Goal: Communication & Community: Participate in discussion

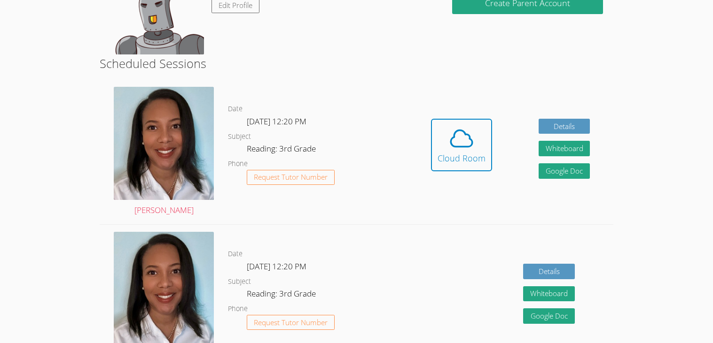
scroll to position [127, 0]
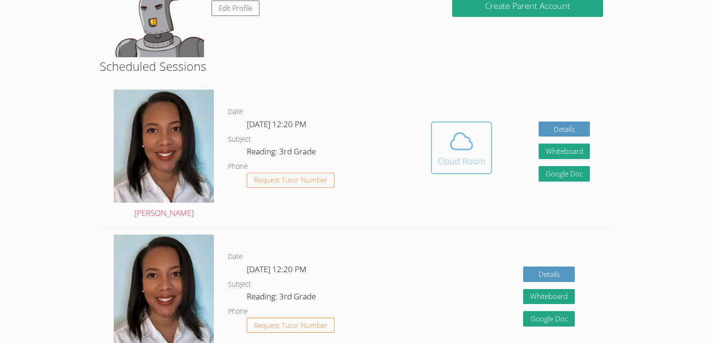
click at [448, 140] on icon at bounding box center [461, 141] width 26 height 26
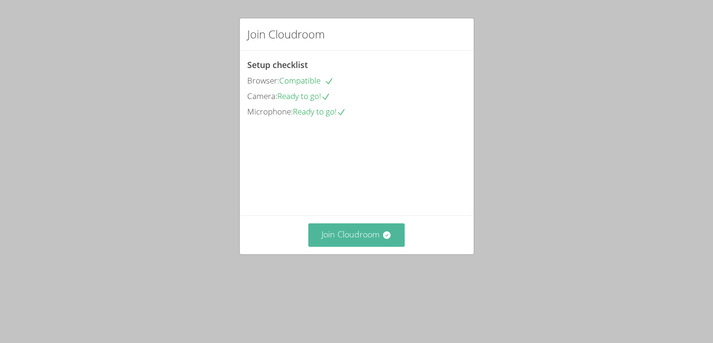
click at [350, 247] on button "Join Cloudroom" at bounding box center [356, 235] width 96 height 23
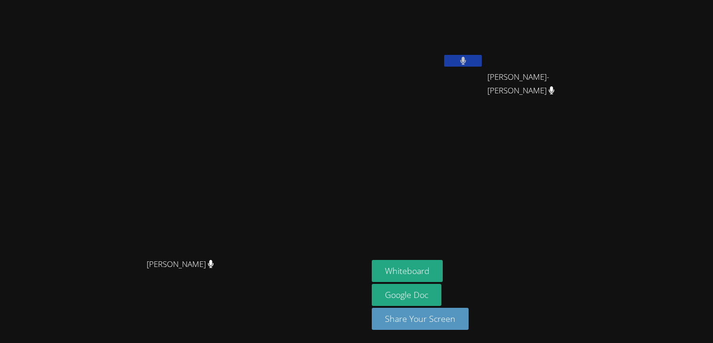
click at [255, 209] on video at bounding box center [184, 153] width 141 height 203
click at [558, 86] on icon at bounding box center [553, 90] width 10 height 8
click at [482, 59] on button at bounding box center [463, 61] width 38 height 12
click at [468, 59] on icon at bounding box center [463, 61] width 10 height 8
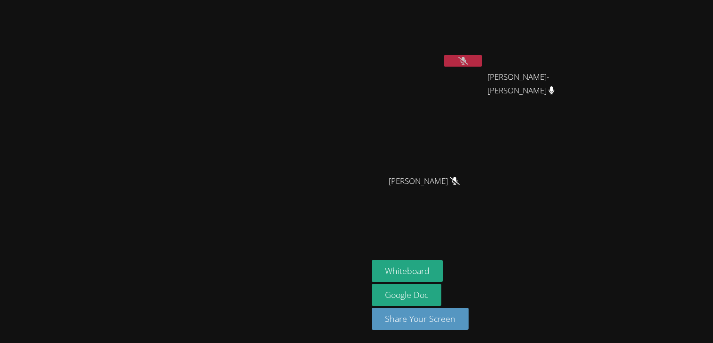
click at [482, 64] on button at bounding box center [463, 61] width 38 height 12
click at [482, 62] on button at bounding box center [463, 61] width 38 height 12
click at [466, 59] on icon at bounding box center [463, 61] width 6 height 8
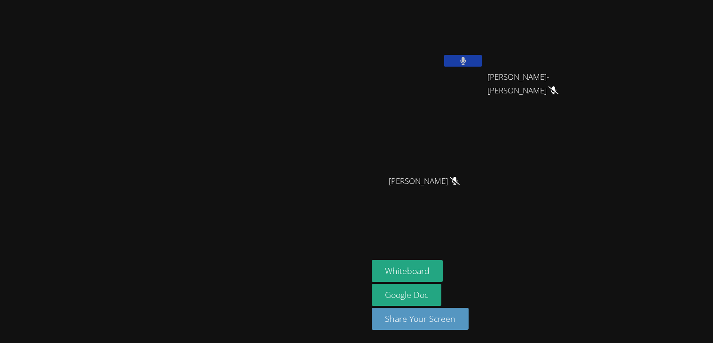
click at [482, 62] on button at bounding box center [463, 61] width 38 height 12
click at [482, 57] on button at bounding box center [463, 61] width 38 height 12
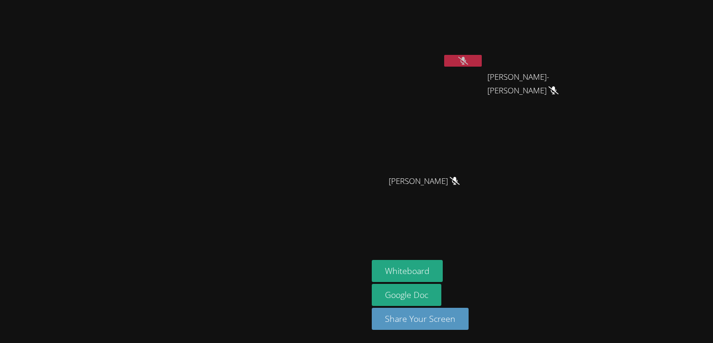
click at [482, 57] on button at bounding box center [463, 61] width 38 height 12
click at [482, 60] on button at bounding box center [463, 61] width 38 height 12
click at [468, 60] on icon at bounding box center [463, 61] width 10 height 8
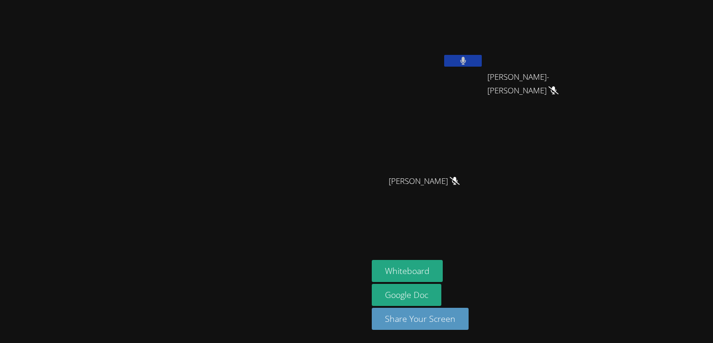
click at [482, 60] on button at bounding box center [463, 61] width 38 height 12
click at [482, 63] on button at bounding box center [463, 61] width 38 height 12
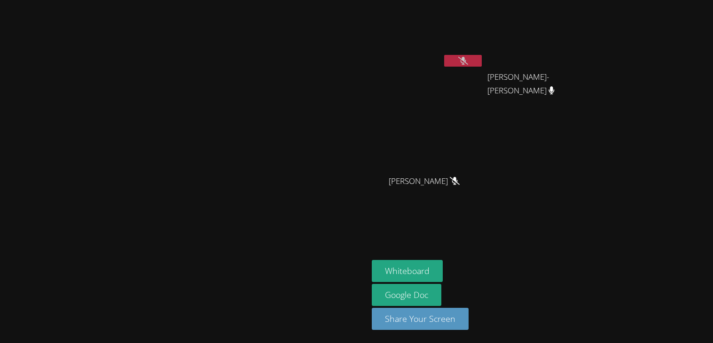
click at [482, 63] on button at bounding box center [463, 61] width 38 height 12
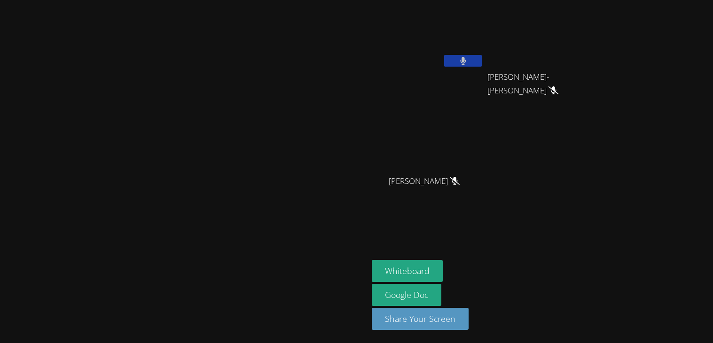
click at [483, 112] on video at bounding box center [428, 139] width 112 height 63
click at [466, 59] on icon at bounding box center [463, 61] width 6 height 8
click at [468, 59] on icon at bounding box center [463, 61] width 10 height 8
click at [466, 59] on icon at bounding box center [463, 61] width 6 height 8
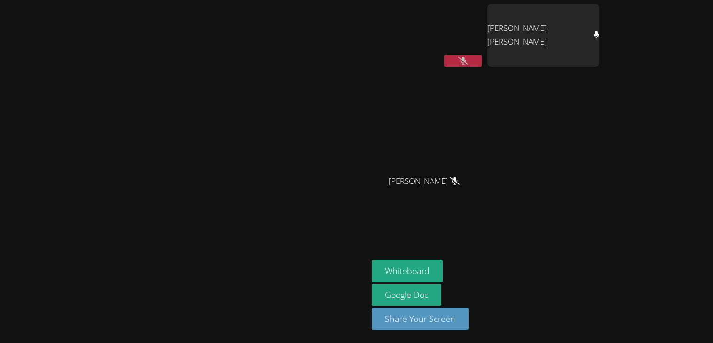
click at [468, 59] on icon at bounding box center [463, 61] width 10 height 8
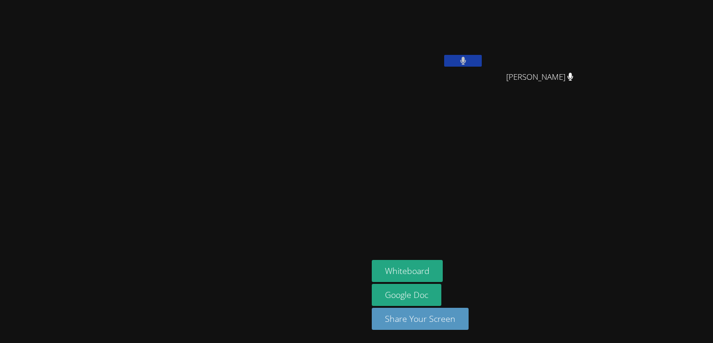
click at [466, 59] on icon at bounding box center [463, 61] width 6 height 8
click at [482, 62] on button at bounding box center [463, 61] width 38 height 12
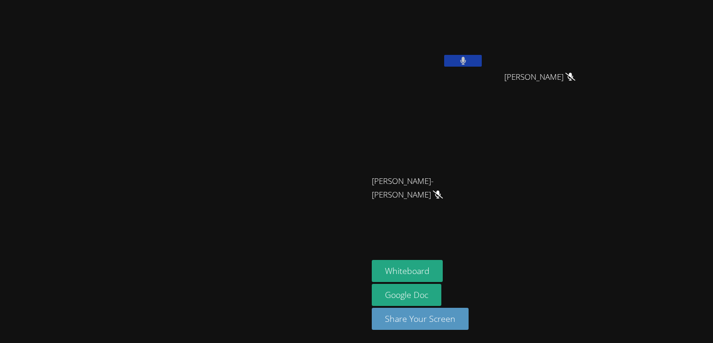
click at [482, 62] on button at bounding box center [463, 61] width 38 height 12
click at [482, 57] on button at bounding box center [463, 61] width 38 height 12
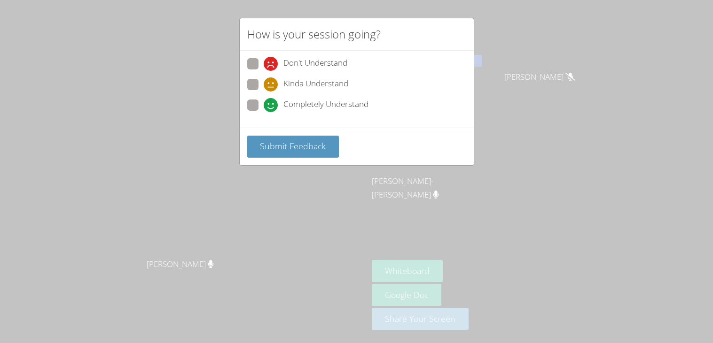
click at [372, 179] on div "How is your session going? Don't Understand Kinda Understand Completely Underst…" at bounding box center [356, 171] width 713 height 343
click at [364, 105] on span "Completely Understand" at bounding box center [325, 105] width 85 height 14
click at [272, 105] on input "Completely Understand" at bounding box center [268, 104] width 8 height 8
radio input "true"
click at [313, 145] on span "Submit Feedback" at bounding box center [293, 145] width 66 height 11
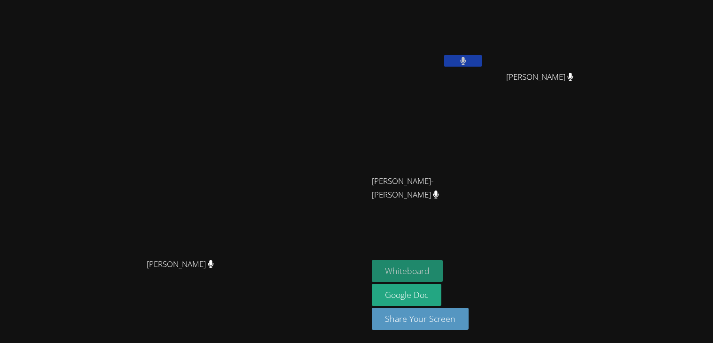
click at [443, 260] on button "Whiteboard" at bounding box center [407, 271] width 71 height 22
